Goal: Task Accomplishment & Management: Manage account settings

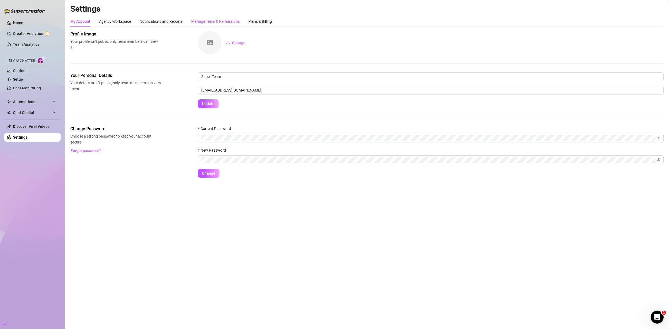
click at [220, 20] on div "Manage Team & Permissions" at bounding box center [215, 21] width 48 height 6
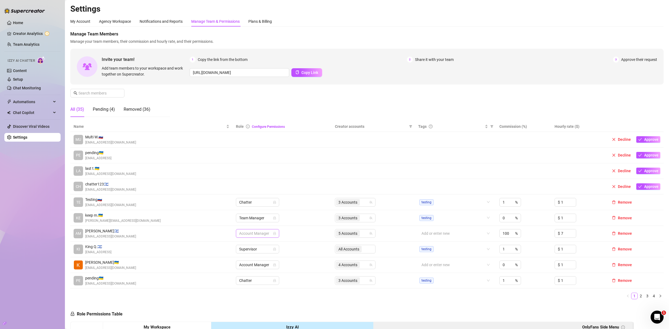
click at [259, 234] on span "Account Manager" at bounding box center [257, 233] width 37 height 8
click at [260, 261] on div "Team Manager" at bounding box center [256, 261] width 35 height 6
